Goal: Connect with others: Follow

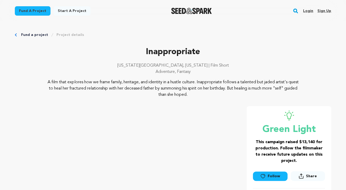
click at [276, 176] on link "Follow" at bounding box center [270, 176] width 34 height 9
